Goal: Task Accomplishment & Management: Complete application form

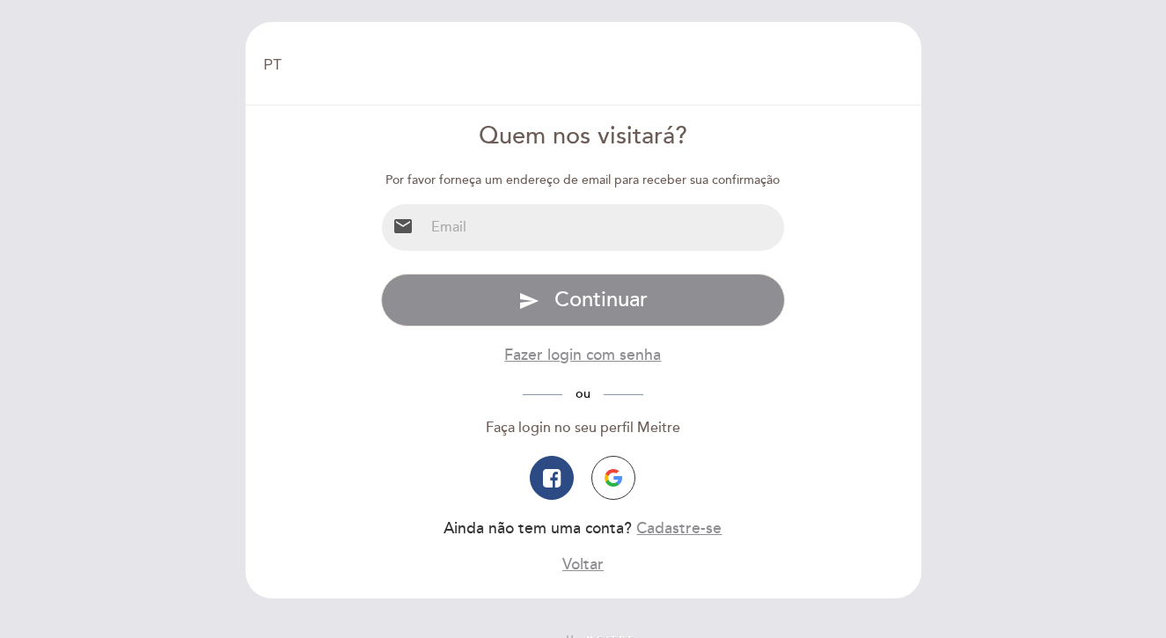
select select "pt"
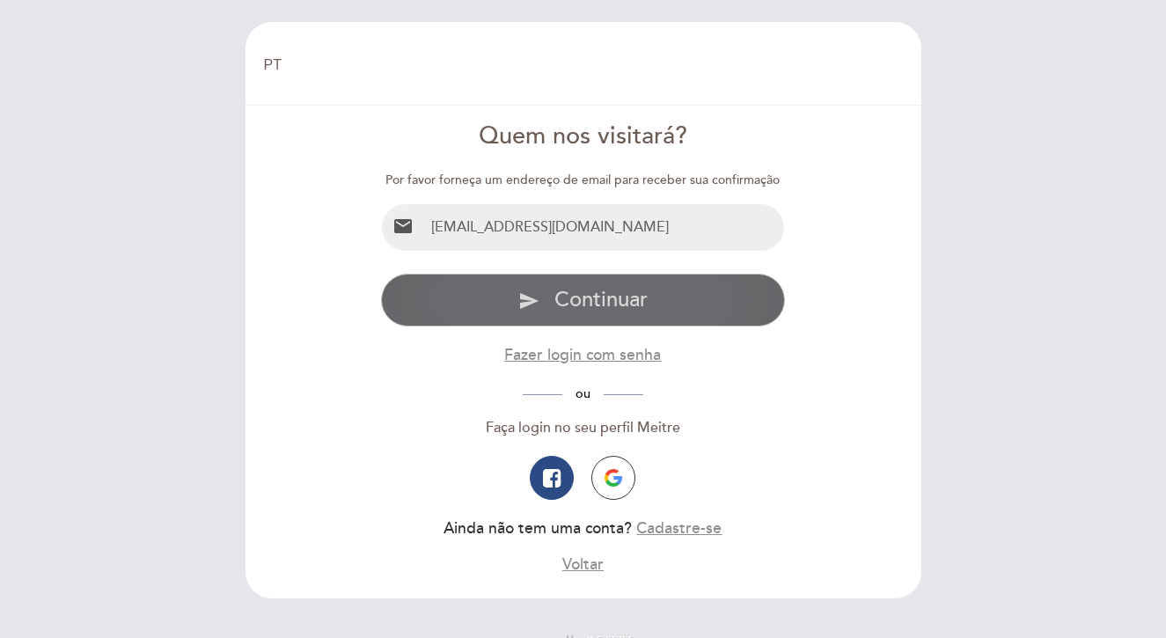
type input "[EMAIL_ADDRESS][DOMAIN_NAME]"
click at [675, 302] on button "send Continuar" at bounding box center [583, 300] width 404 height 53
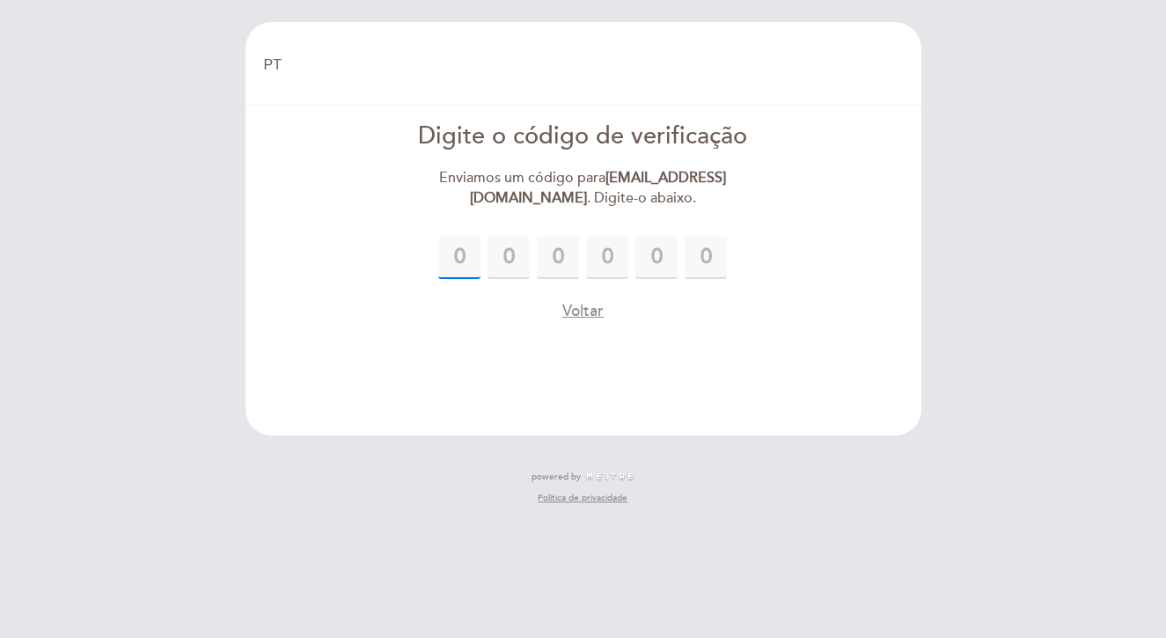
paste input "6"
type input "6"
type input "5"
type input "3"
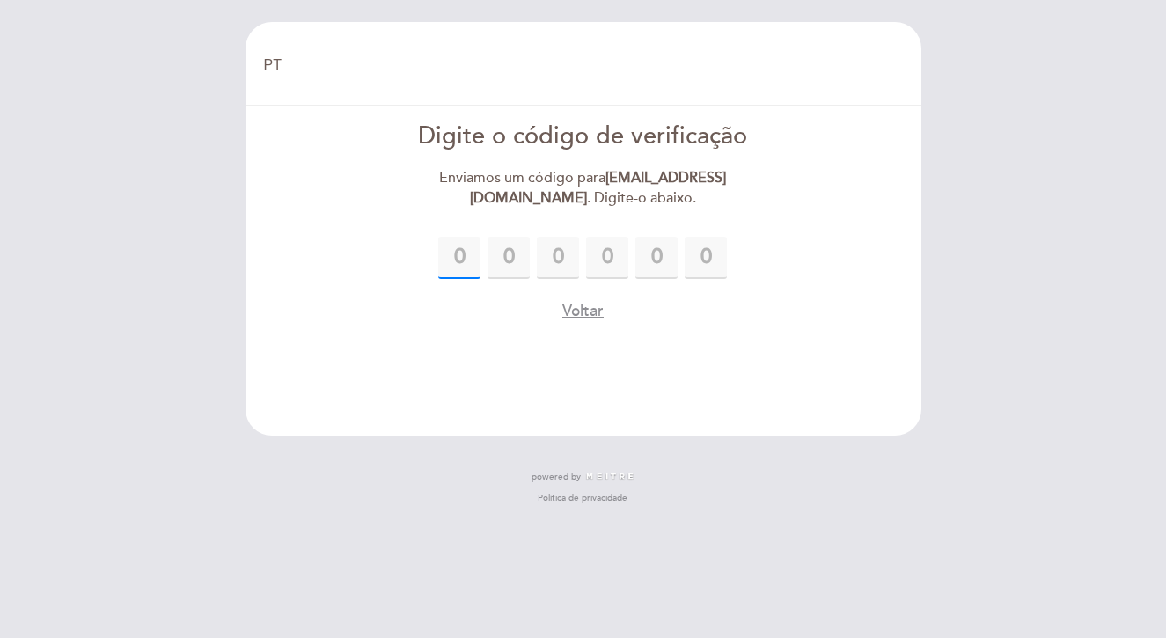
type input "2"
type input "4"
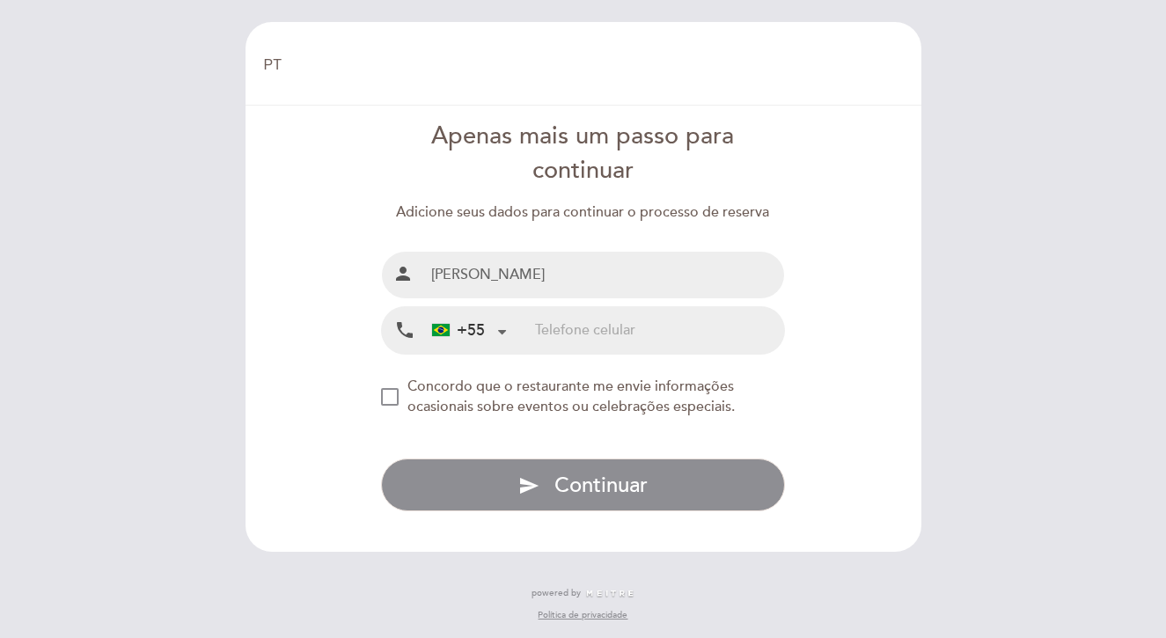
type input "[PERSON_NAME]"
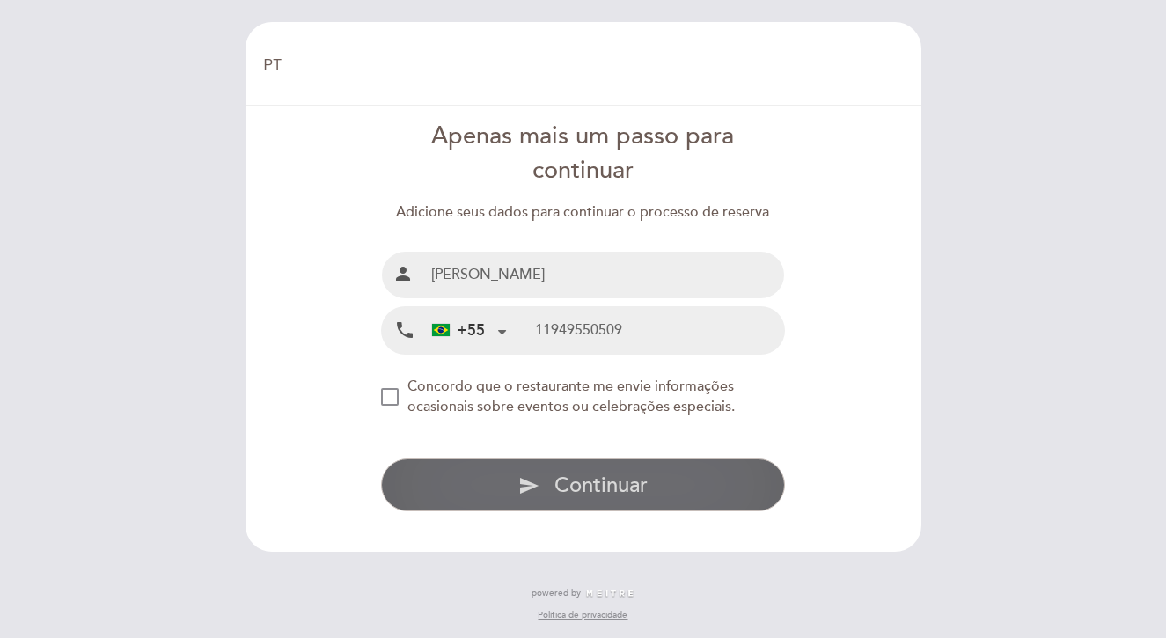
type input "11949550509"
click at [479, 476] on button "send Continuar" at bounding box center [583, 484] width 404 height 53
